Goal: Find specific page/section: Find specific page/section

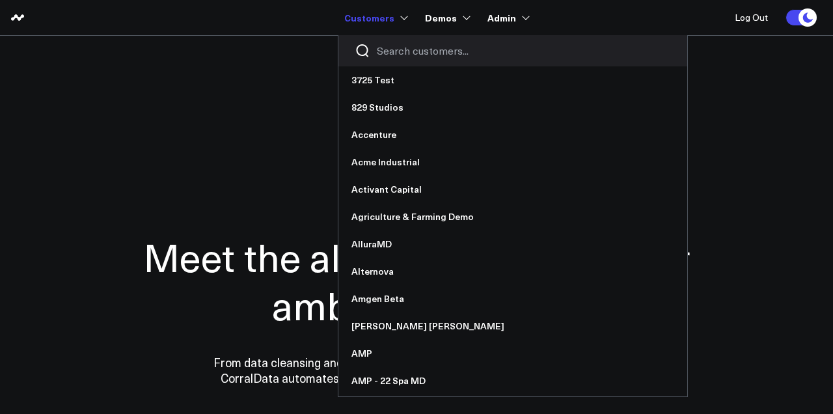
click at [388, 14] on link "Customers" at bounding box center [374, 17] width 61 height 23
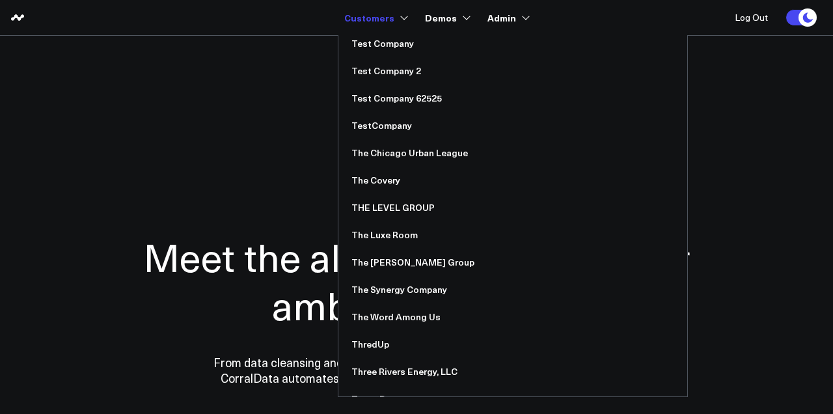
scroll to position [8383, 0]
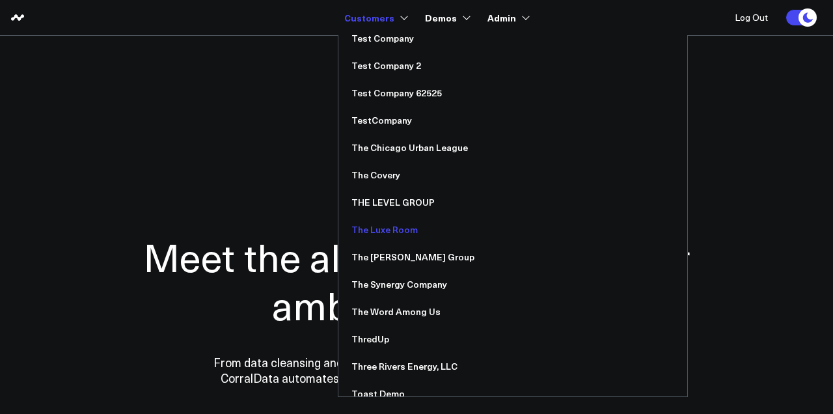
click at [402, 230] on link "The Luxe Room" at bounding box center [513, 229] width 349 height 27
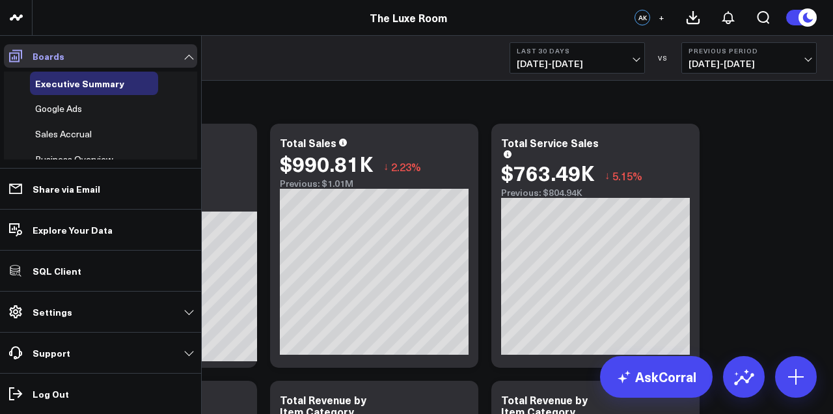
click at [18, 60] on icon at bounding box center [16, 56] width 16 height 16
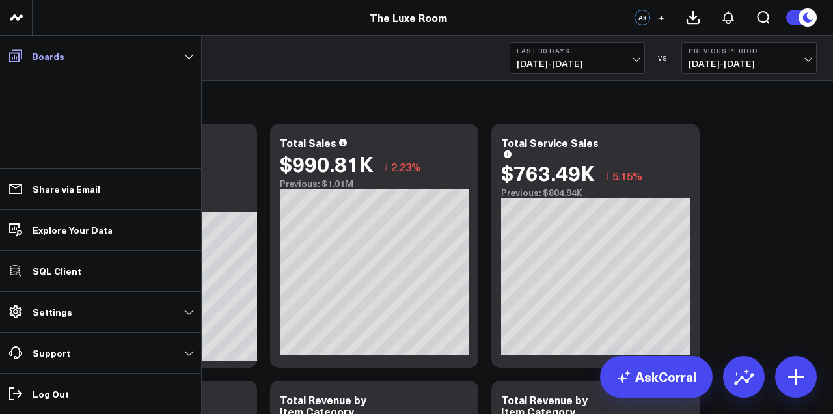
click at [18, 60] on icon at bounding box center [16, 56] width 16 height 16
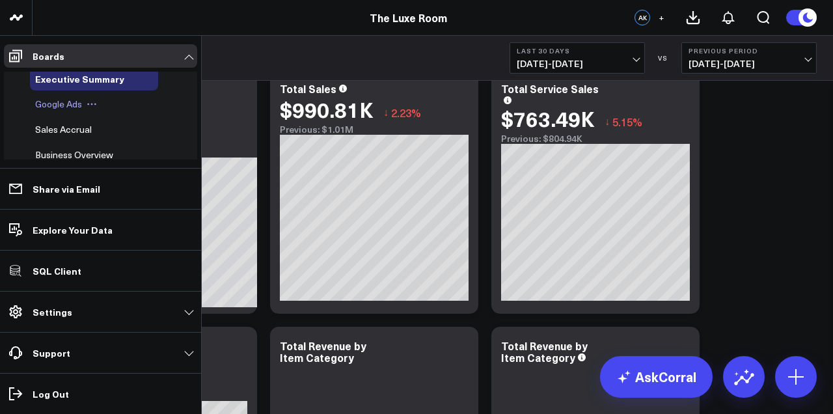
scroll to position [5, 0]
